Goal: Transaction & Acquisition: Purchase product/service

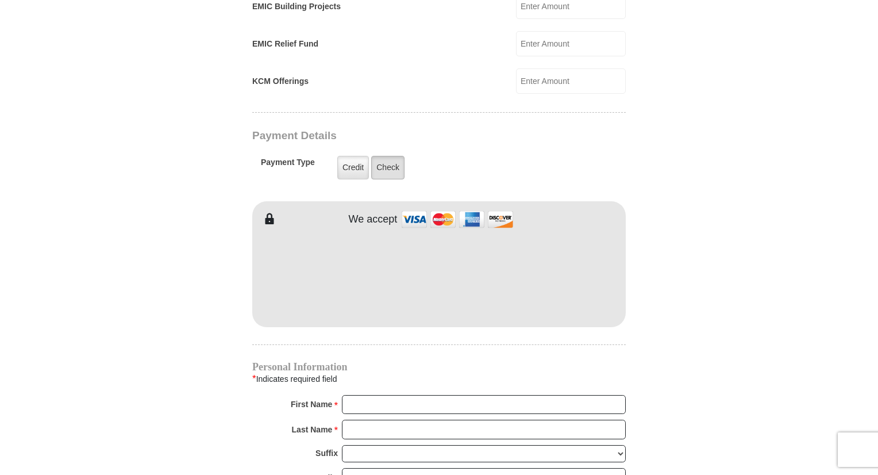
click at [391, 157] on label "Check" at bounding box center [387, 168] width 33 height 24
click at [0, 0] on input "Check" at bounding box center [0, 0] width 0 height 0
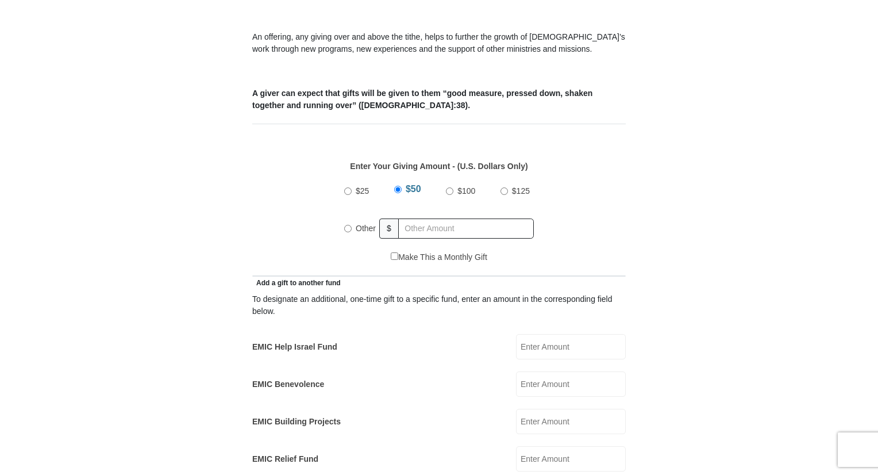
scroll to position [830, 0]
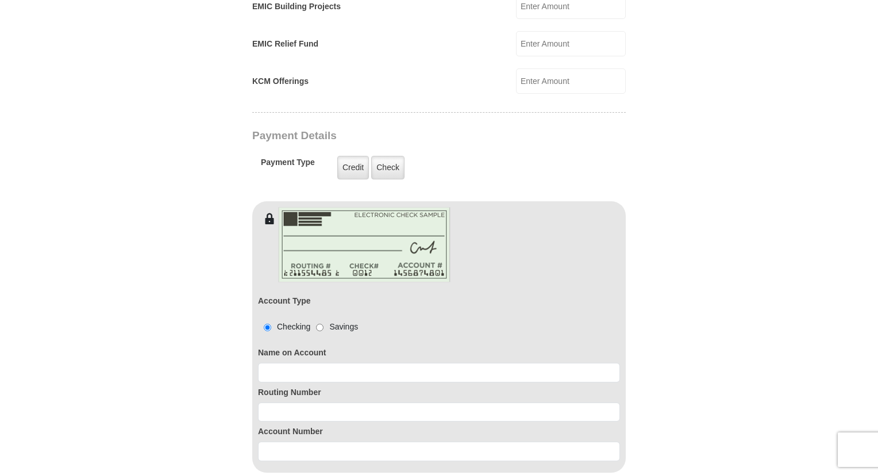
click at [581, 68] on input "KCM Offerings" at bounding box center [571, 80] width 110 height 25
type input "1000"
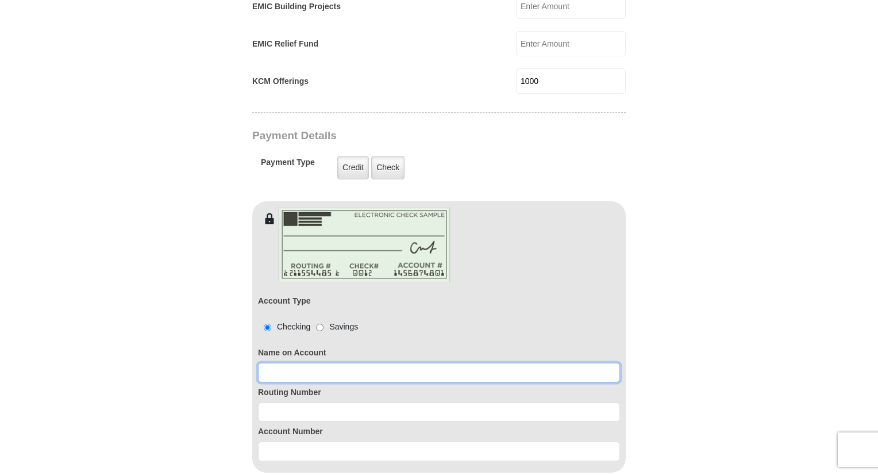
click at [387, 363] on input at bounding box center [439, 373] width 362 height 20
type input "082900319"
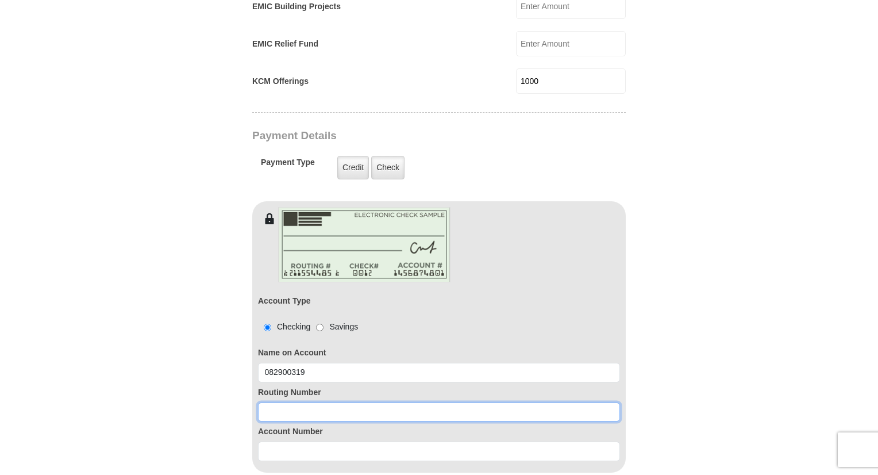
click at [343, 402] on input at bounding box center [439, 412] width 362 height 20
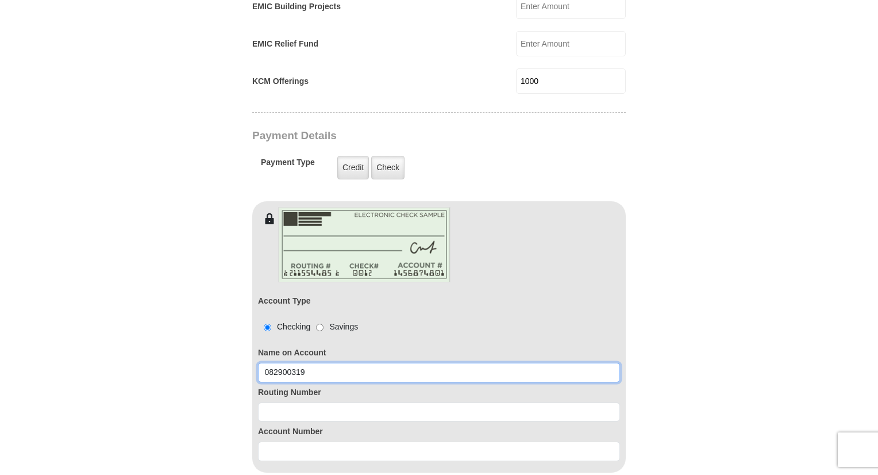
click at [336, 363] on input "082900319" at bounding box center [439, 373] width 362 height 20
click at [313, 363] on input "082900319" at bounding box center [439, 373] width 362 height 20
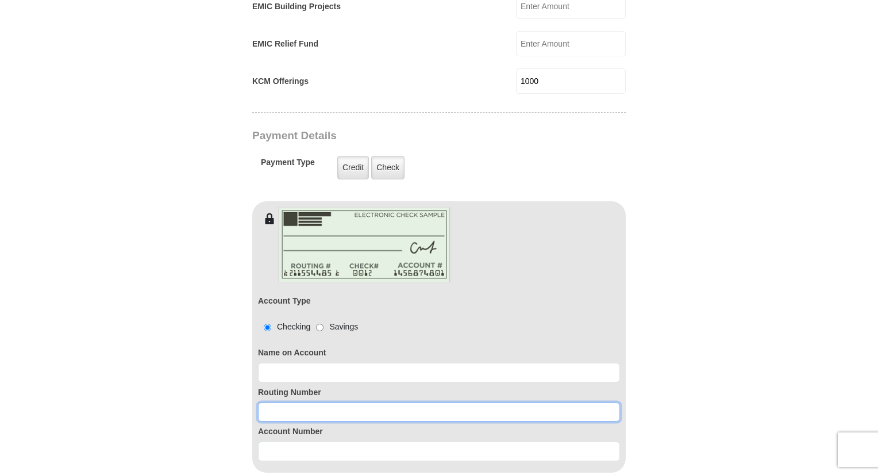
click at [304, 402] on input at bounding box center [439, 412] width 362 height 20
paste input "082900319"
click at [304, 402] on input "082900319" at bounding box center [439, 412] width 362 height 20
type input "082900319"
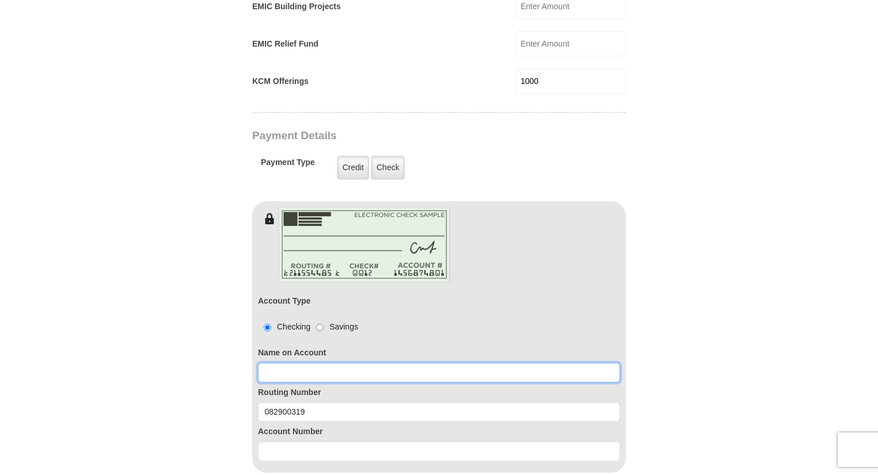
click at [319, 363] on input at bounding box center [439, 373] width 362 height 20
type input "[PERSON_NAME][MEDICAL_DATA]"
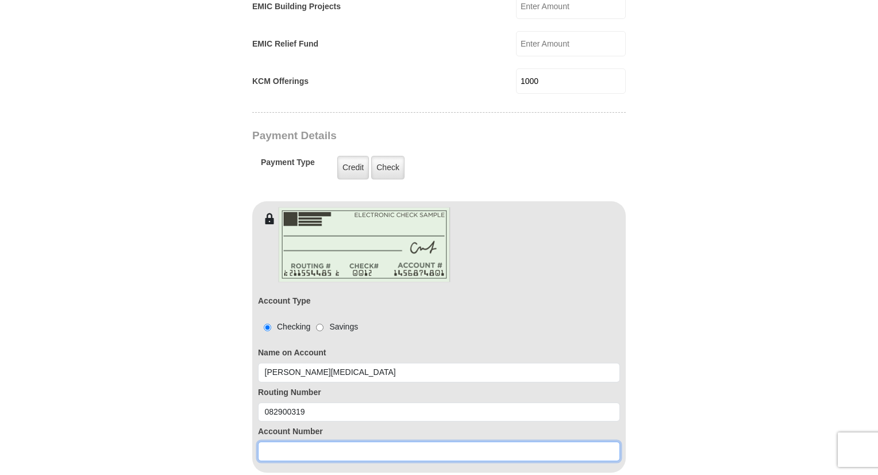
click at [306, 441] on input at bounding box center [439, 451] width 362 height 20
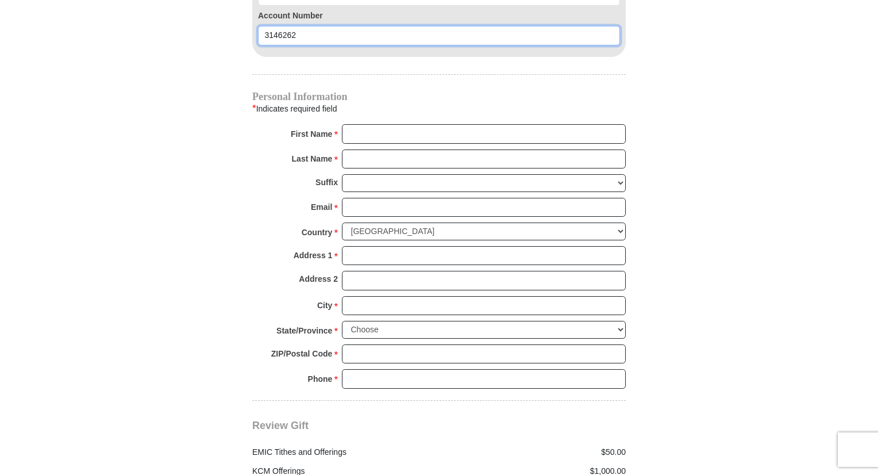
type input "3146262"
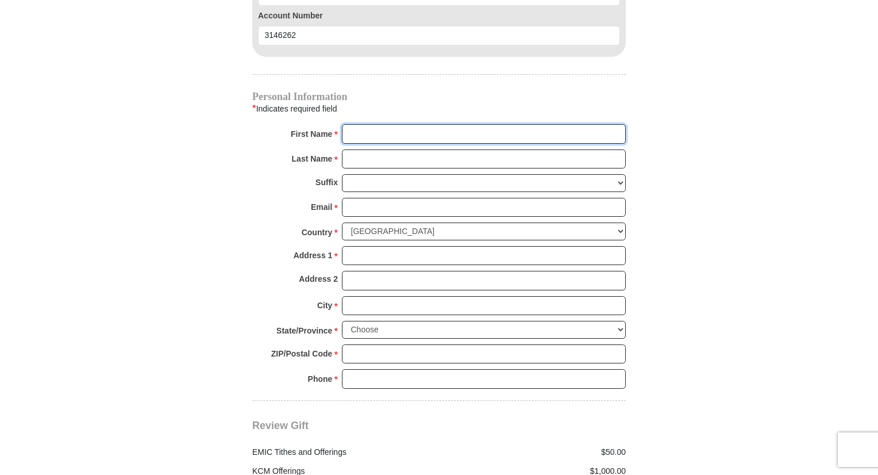
click at [447, 124] on input "First Name *" at bounding box center [484, 134] width 284 height 20
type input "Dania"
type input "[MEDICAL_DATA]"
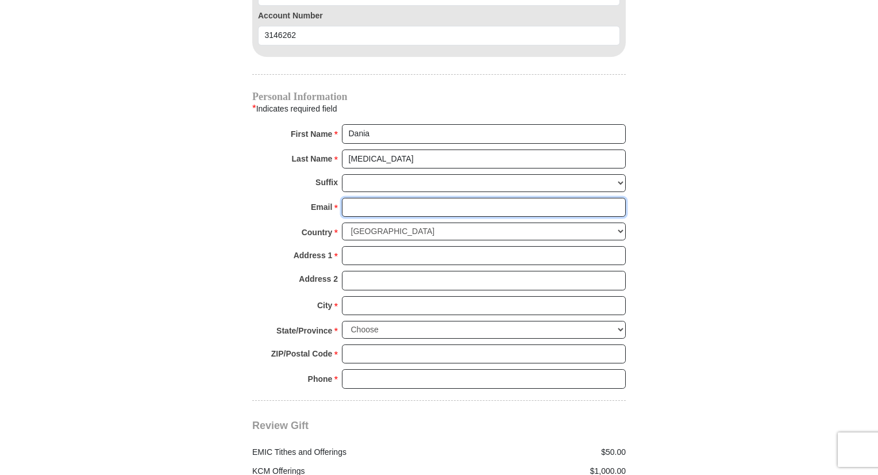
type input "[EMAIL_ADDRESS][DOMAIN_NAME]"
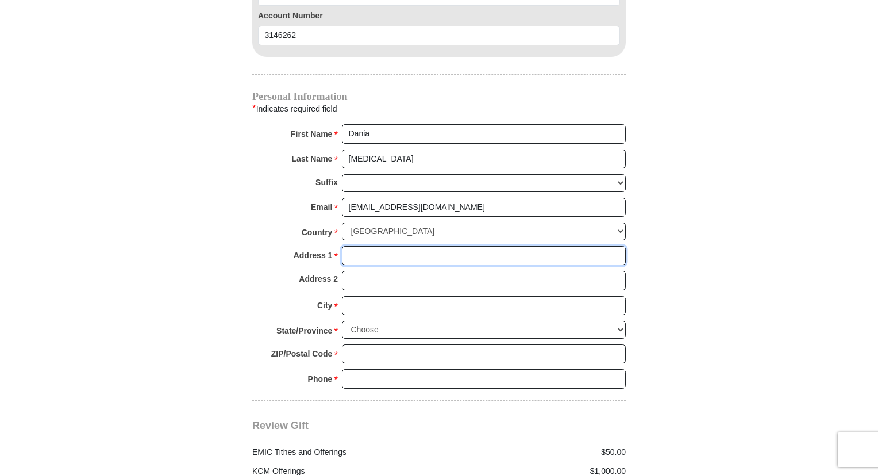
type input "1319 [PERSON_NAME] Dr"
type input "Apt, suite, floor, etc."
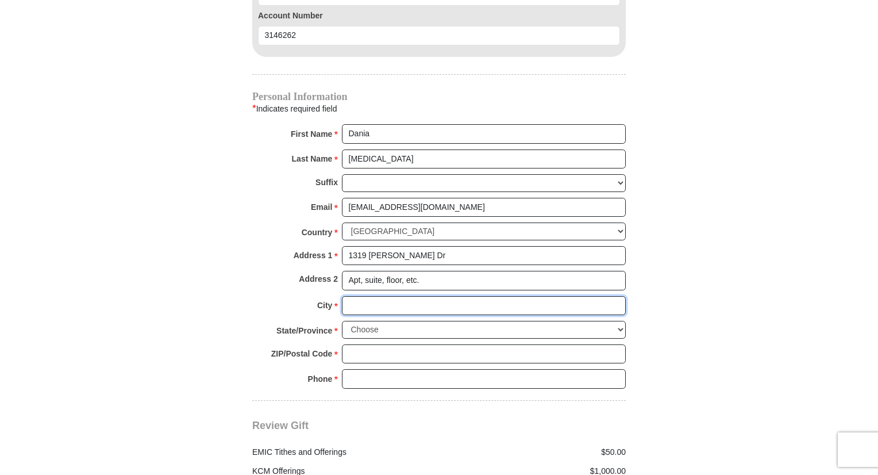
type input "[PERSON_NAME]"
select select "AR"
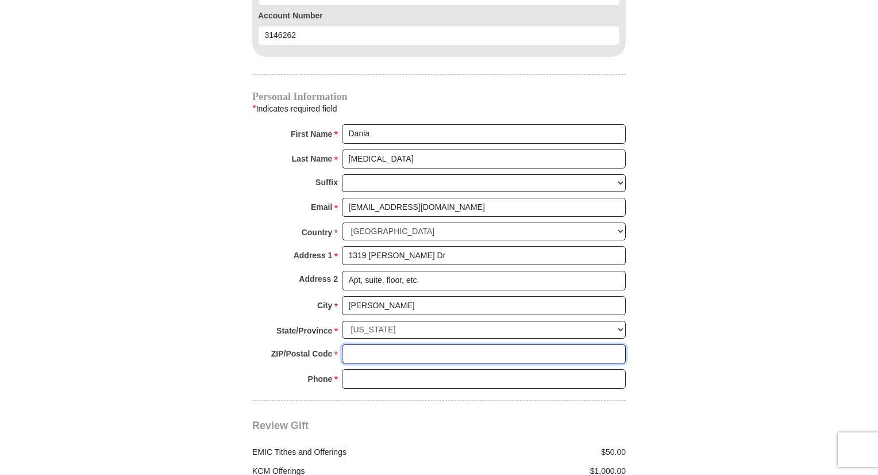
type input "72756"
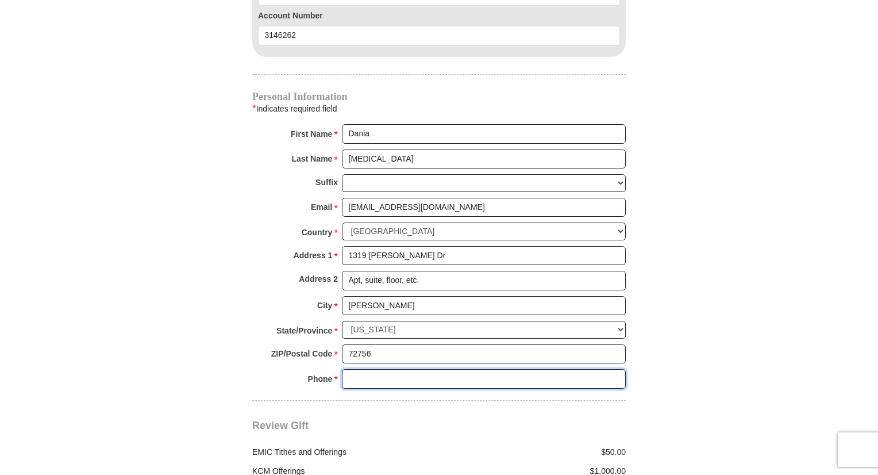
type input "4796851650"
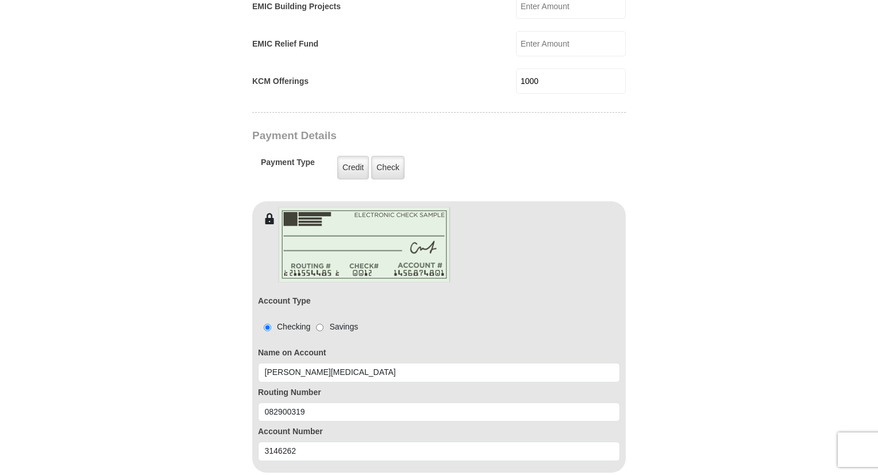
scroll to position [415, 0]
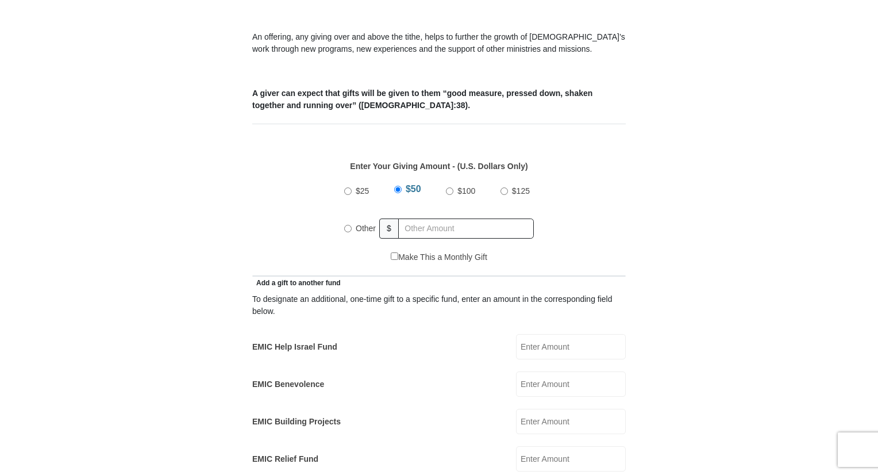
click at [346, 225] on input "Other" at bounding box center [347, 228] width 7 height 7
radio input "true"
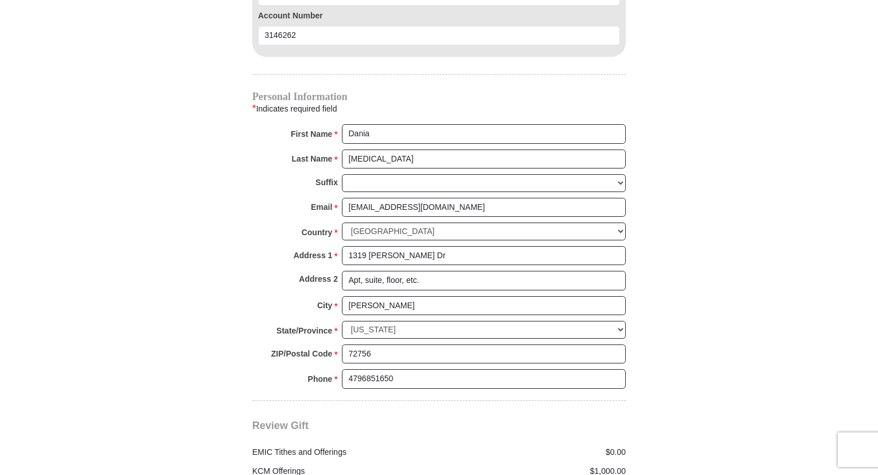
scroll to position [1660, 0]
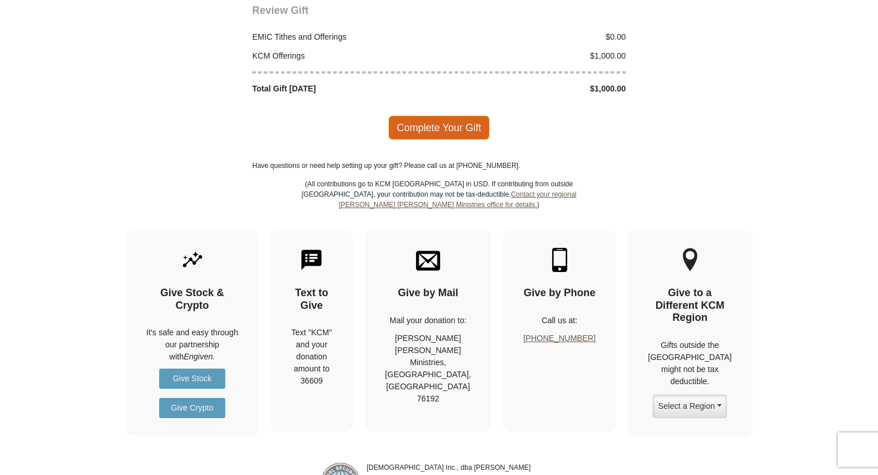
click at [456, 116] on span "Complete Your Gift" at bounding box center [440, 128] width 102 height 24
